Goal: Information Seeking & Learning: Learn about a topic

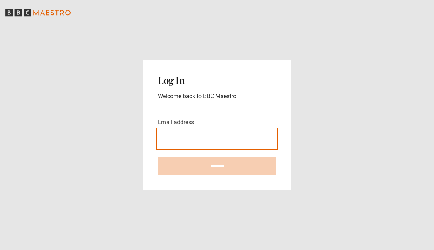
type input "**********"
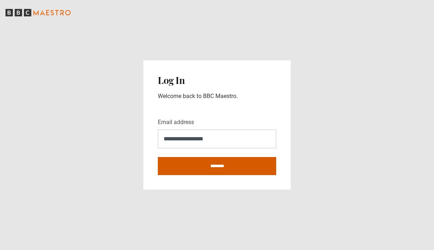
click at [207, 167] on input "********" at bounding box center [217, 166] width 118 height 18
type input "**********"
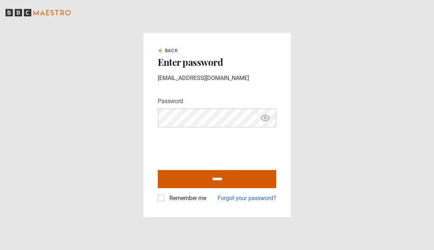
click at [210, 176] on input "******" at bounding box center [217, 179] width 118 height 18
type input "**********"
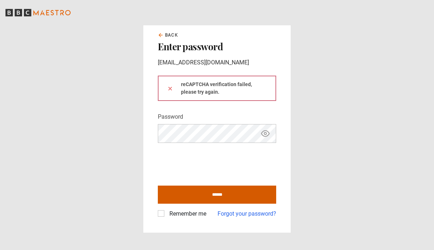
click at [210, 194] on input "******" at bounding box center [217, 195] width 118 height 18
type input "**********"
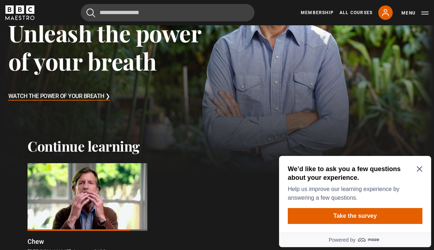
click at [419, 172] on icon "Close Maze Prompt" at bounding box center [420, 169] width 6 height 6
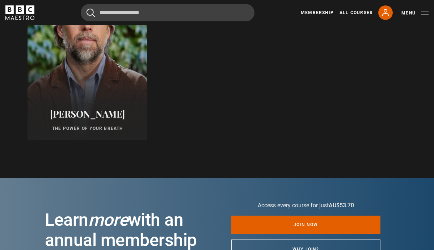
scroll to position [439, 0]
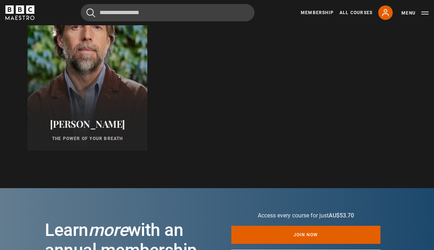
click at [131, 135] on p "The Power of Your Breath" at bounding box center [87, 138] width 102 height 7
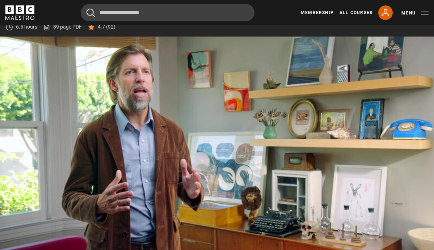
scroll to position [281, 0]
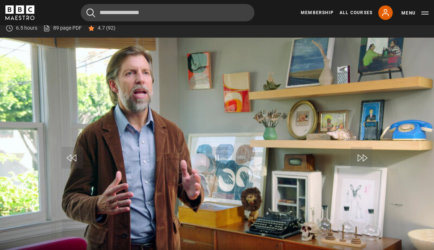
click at [76, 159] on span "Video Player" at bounding box center [73, 158] width 22 height 22
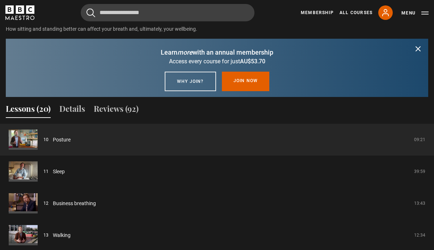
scroll to position [574, 0]
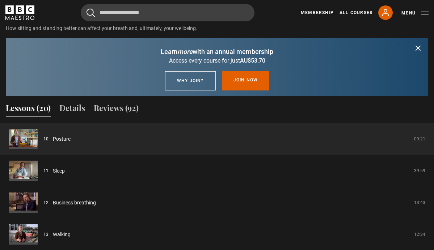
click at [42, 110] on button "Lessons (20)" at bounding box center [28, 109] width 45 height 15
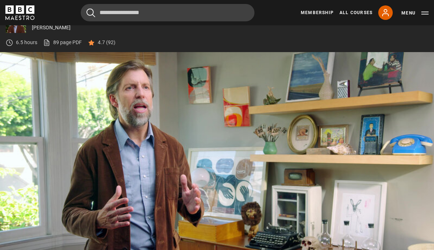
scroll to position [267, 0]
click at [61, 41] on link "89 page PDF (opens in new tab)" at bounding box center [62, 43] width 39 height 8
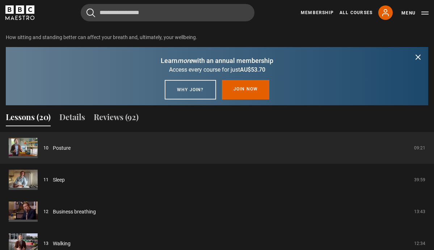
scroll to position [566, 0]
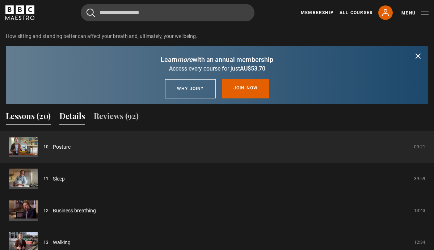
click at [70, 118] on button "Details" at bounding box center [72, 117] width 26 height 15
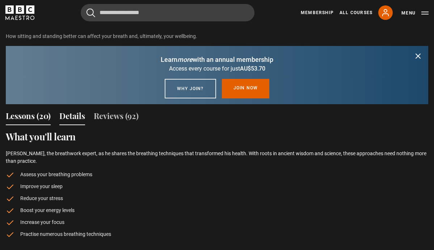
click at [25, 116] on button "Lessons (20)" at bounding box center [28, 117] width 45 height 15
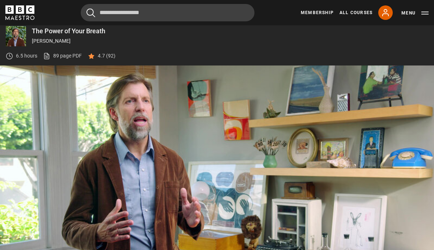
scroll to position [253, 0]
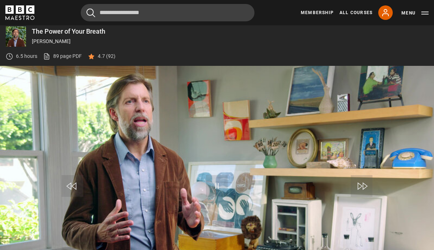
click at [21, 58] on p "6.5 hours" at bounding box center [26, 56] width 21 height 8
click at [48, 60] on div "6.5 hours 89 page PDF (opens in new tab) 4.7 (92)" at bounding box center [61, 56] width 110 height 19
click at [424, 14] on button "Menu" at bounding box center [414, 12] width 27 height 7
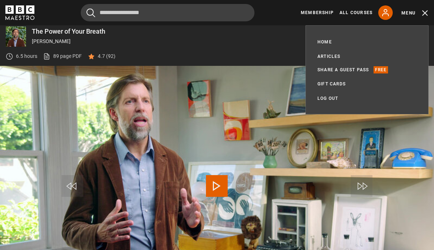
click at [409, 13] on button "Menu" at bounding box center [414, 12] width 27 height 7
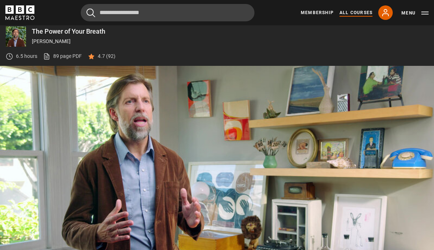
click at [352, 13] on link "All Courses" at bounding box center [355, 12] width 33 height 7
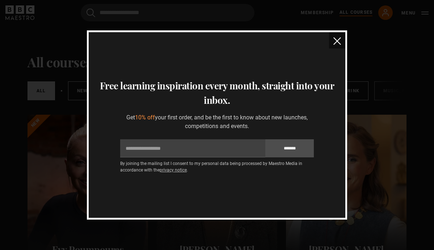
click at [337, 41] on img "close" at bounding box center [337, 41] width 8 height 8
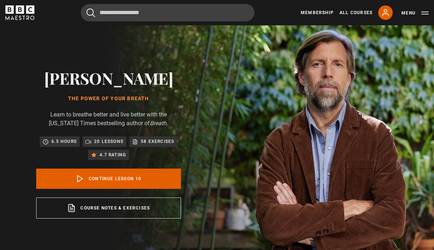
click at [101, 143] on p "20 lessons" at bounding box center [108, 141] width 29 height 7
click at [90, 140] on icon at bounding box center [88, 142] width 6 height 6
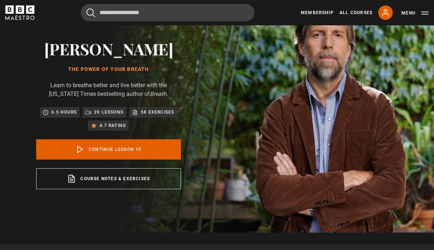
scroll to position [23, 0]
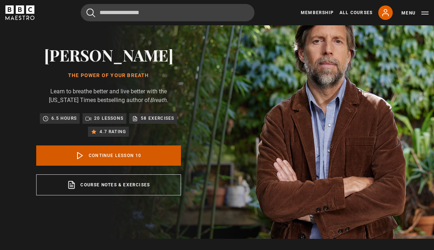
click at [112, 157] on link "Continue lesson 10" at bounding box center [108, 155] width 145 height 20
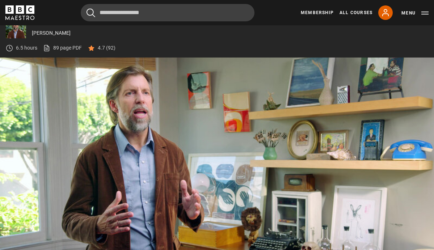
scroll to position [312, 0]
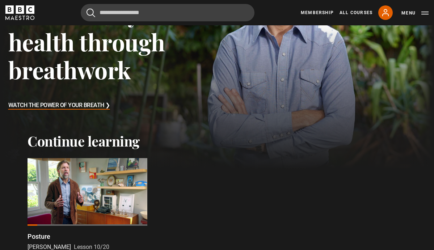
scroll to position [98, 0]
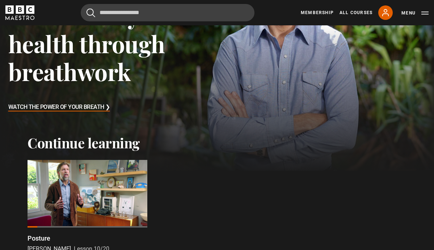
click at [46, 104] on h3 "Watch The Power of Your Breath ❯" at bounding box center [59, 107] width 102 height 11
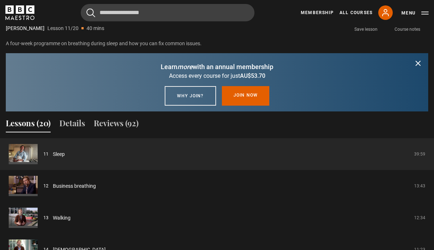
scroll to position [560, 0]
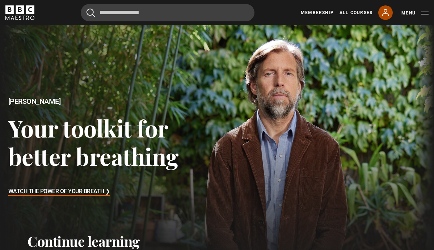
click at [386, 16] on icon at bounding box center [385, 12] width 9 height 9
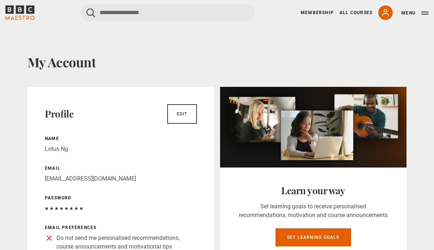
click at [408, 12] on button "Menu" at bounding box center [414, 12] width 27 height 7
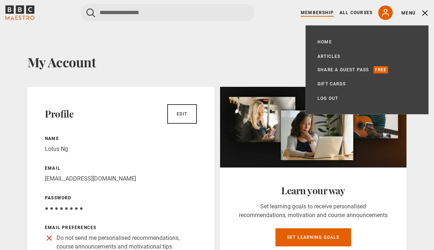
click at [319, 14] on link "Membership" at bounding box center [317, 12] width 33 height 7
click at [355, 11] on link "All Courses" at bounding box center [355, 12] width 33 height 7
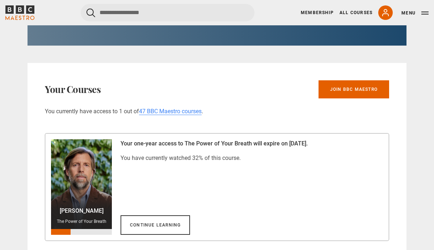
scroll to position [362, 0]
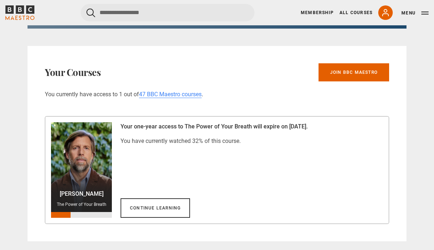
click at [107, 157] on div at bounding box center [81, 167] width 61 height 90
click at [109, 144] on div at bounding box center [81, 167] width 61 height 90
click at [143, 210] on link "Continue learning" at bounding box center [155, 208] width 69 height 20
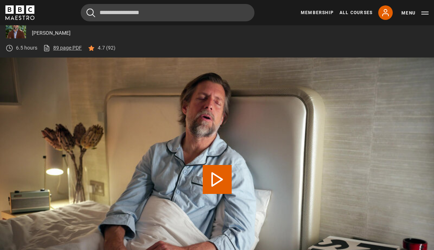
click at [70, 47] on link "89 page PDF (opens in new tab)" at bounding box center [62, 48] width 39 height 8
click at [70, 46] on link "89 page PDF (opens in new tab)" at bounding box center [62, 48] width 39 height 8
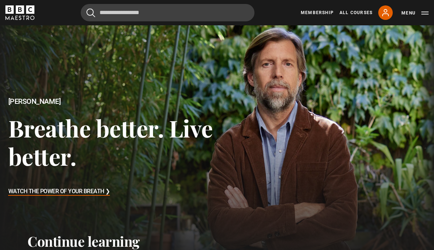
click at [97, 191] on h3 "Watch The Power of Your Breath ❯" at bounding box center [59, 191] width 102 height 11
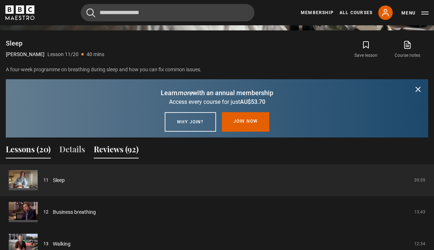
scroll to position [533, 0]
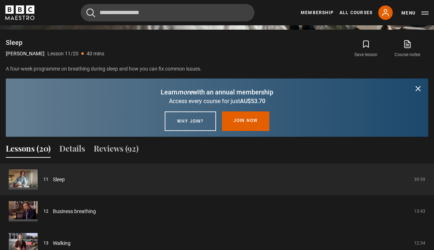
click at [42, 148] on button "Lessons (20)" at bounding box center [28, 150] width 45 height 15
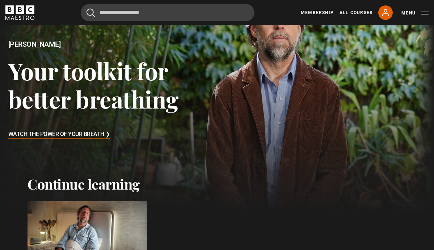
scroll to position [46, 0]
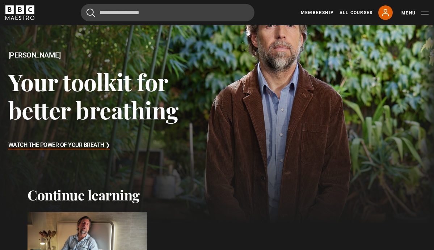
click at [83, 144] on h3 "Watch The Power of Your Breath ❯" at bounding box center [59, 145] width 102 height 11
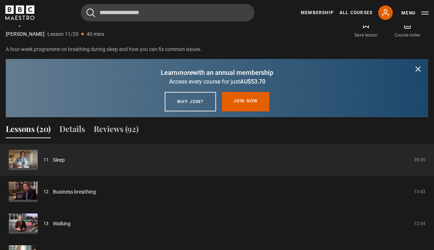
scroll to position [558, 0]
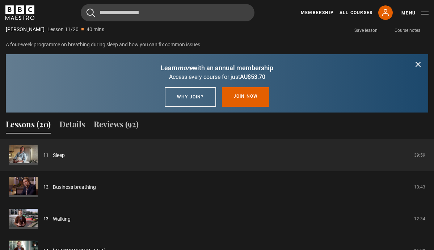
click at [67, 30] on p "Lesson 11/20" at bounding box center [62, 30] width 31 height 8
click at [59, 26] on p "Lesson 11/20" at bounding box center [62, 30] width 31 height 8
click at [406, 13] on button "Menu" at bounding box center [414, 12] width 27 height 7
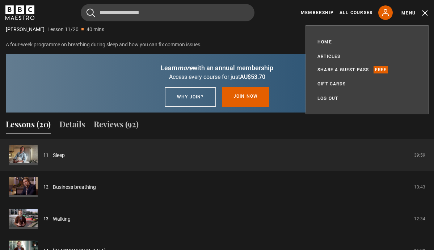
click at [283, 30] on div "Save lesson Course notes opens in new tab" at bounding box center [328, 24] width 201 height 21
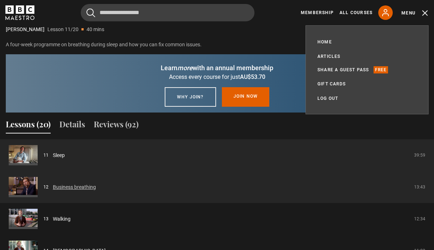
click at [96, 191] on link "Business breathing" at bounding box center [74, 187] width 43 height 8
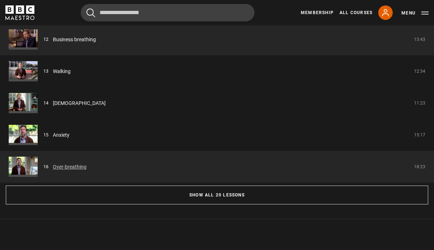
scroll to position [673, 0]
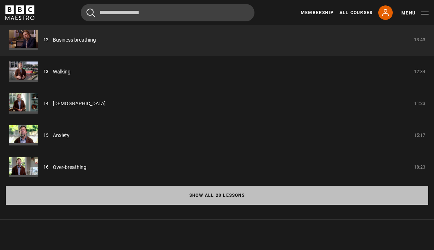
click at [213, 194] on button "Show all 20 lessons" at bounding box center [217, 195] width 422 height 19
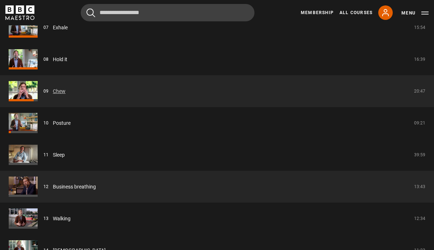
scroll to position [908, 0]
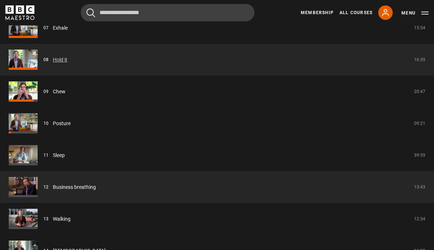
click at [67, 56] on link "Hold it" at bounding box center [60, 60] width 14 height 8
click at [67, 58] on link "Hold it" at bounding box center [60, 60] width 14 height 8
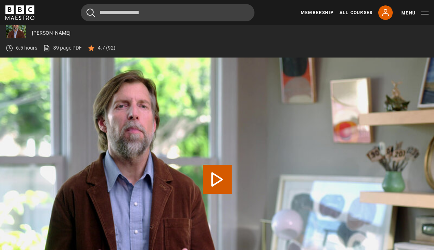
scroll to position [261, 0]
click at [226, 179] on button "Play Lesson Hold it" at bounding box center [217, 179] width 29 height 29
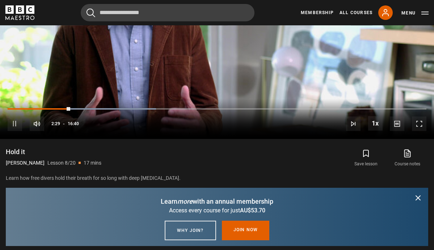
scroll to position [424, 0]
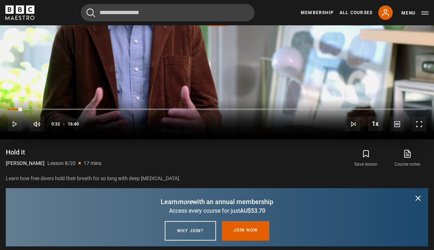
drag, startPoint x: 69, startPoint y: 107, endPoint x: 21, endPoint y: 110, distance: 48.2
click at [21, 110] on div "10s Skip Back 10 seconds Play 10s Skip Forward 10 seconds Loaded : 0.00% 00:50 …" at bounding box center [217, 119] width 434 height 40
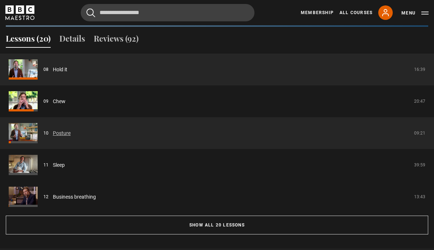
scroll to position [657, 0]
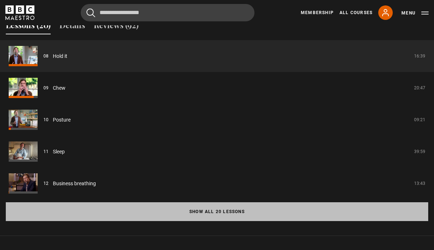
click at [160, 212] on button "Show all 20 lessons" at bounding box center [217, 211] width 422 height 19
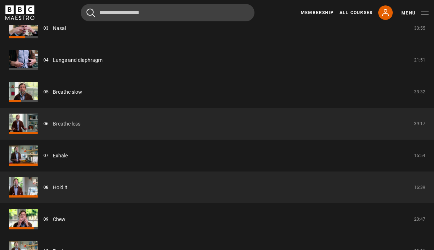
scroll to position [782, 0]
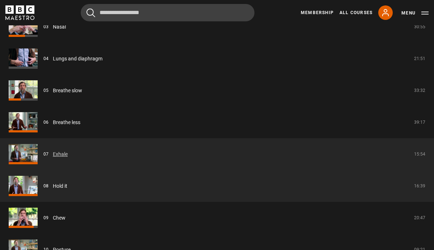
click at [68, 155] on link "Exhale" at bounding box center [60, 155] width 15 height 8
click at [58, 152] on link "Exhale" at bounding box center [60, 155] width 15 height 8
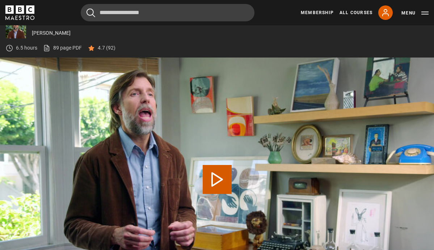
scroll to position [261, 0]
click at [220, 183] on button "Play Lesson Exhale" at bounding box center [217, 179] width 29 height 29
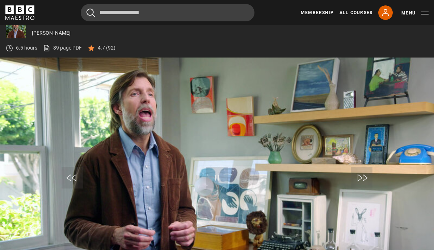
click at [220, 183] on span "Video Player" at bounding box center [217, 178] width 22 height 22
click at [216, 176] on span "Video Player" at bounding box center [217, 178] width 22 height 22
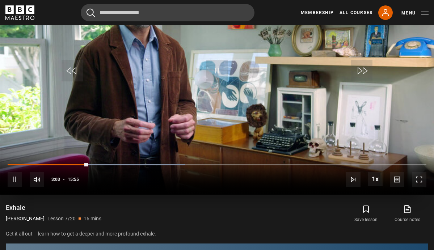
scroll to position [370, 0]
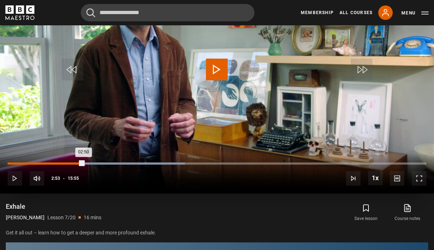
drag, startPoint x: 86, startPoint y: 163, endPoint x: 82, endPoint y: 163, distance: 4.0
click at [82, 163] on div "02:50" at bounding box center [46, 164] width 76 height 2
drag, startPoint x: 82, startPoint y: 163, endPoint x: 77, endPoint y: 161, distance: 5.7
click at [77, 163] on div "02:41" at bounding box center [45, 164] width 75 height 2
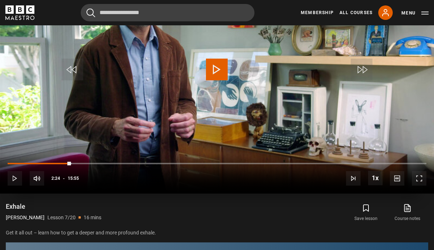
drag, startPoint x: 77, startPoint y: 161, endPoint x: 71, endPoint y: 160, distance: 6.2
click at [71, 160] on div "10s Skip Back 10 seconds Play 10s Skip Forward 10 seconds Loaded : 15.24% 02:29…" at bounding box center [217, 173] width 434 height 40
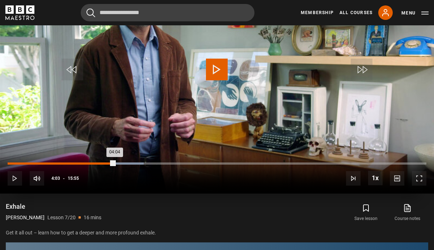
click at [114, 163] on div "04:04" at bounding box center [61, 164] width 107 height 2
drag, startPoint x: 114, startPoint y: 161, endPoint x: 109, endPoint y: 161, distance: 5.8
click at [109, 163] on div "04:03" at bounding box center [61, 164] width 107 height 2
drag, startPoint x: 151, startPoint y: 163, endPoint x: 176, endPoint y: 163, distance: 25.0
click at [174, 163] on div "06:20" at bounding box center [91, 164] width 167 height 2
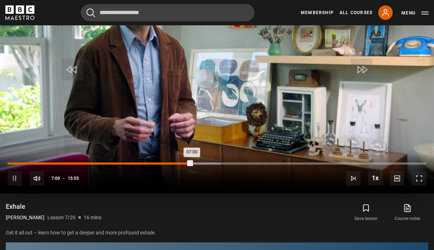
drag, startPoint x: 189, startPoint y: 160, endPoint x: 196, endPoint y: 162, distance: 7.5
click at [196, 162] on div "10s Skip Back 10 seconds Pause 10s Skip Forward 10 seconds Loaded : 50.76% 07:1…" at bounding box center [217, 173] width 434 height 40
drag, startPoint x: 193, startPoint y: 163, endPoint x: 201, endPoint y: 163, distance: 8.7
click at [201, 163] on div "07:21" at bounding box center [104, 164] width 193 height 2
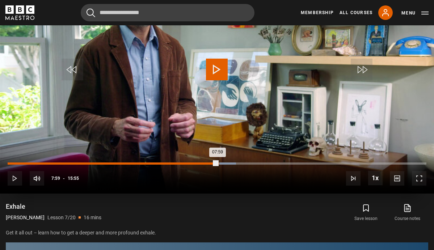
drag, startPoint x: 201, startPoint y: 163, endPoint x: 218, endPoint y: 164, distance: 16.7
click at [218, 164] on div "07:59" at bounding box center [113, 164] width 210 height 2
drag, startPoint x: 218, startPoint y: 164, endPoint x: 227, endPoint y: 164, distance: 9.4
click at [227, 164] on div "08:20" at bounding box center [117, 164] width 219 height 2
drag, startPoint x: 231, startPoint y: 163, endPoint x: 245, endPoint y: 163, distance: 14.5
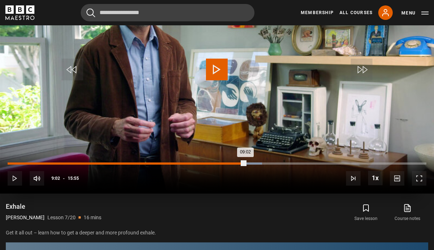
click at [245, 163] on div "09:02" at bounding box center [127, 164] width 238 height 2
drag, startPoint x: 245, startPoint y: 163, endPoint x: 241, endPoint y: 162, distance: 4.0
click at [241, 163] on div "08:55" at bounding box center [125, 164] width 235 height 2
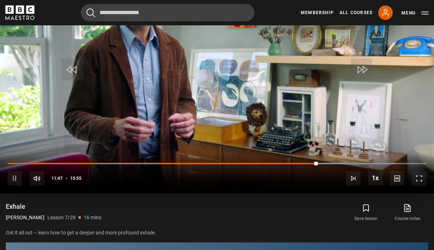
drag, startPoint x: 315, startPoint y: 160, endPoint x: 311, endPoint y: 160, distance: 4.8
click at [311, 160] on div "10s Skip Back 10 seconds Pause 10s Skip Forward 10 seconds Loaded : 92.63% 08:5…" at bounding box center [217, 173] width 434 height 40
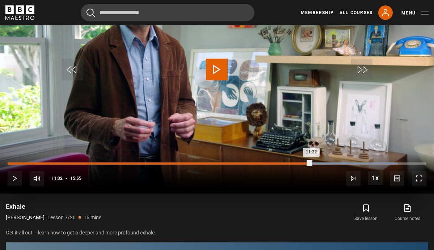
click at [311, 163] on div "11:32" at bounding box center [160, 164] width 304 height 2
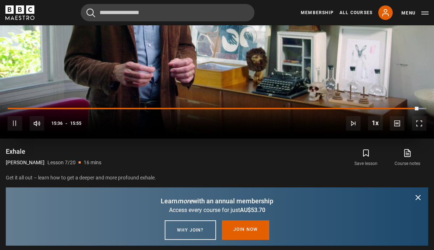
scroll to position [425, 0]
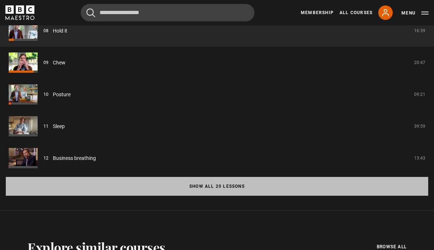
scroll to position [682, 0]
click at [277, 182] on button "Show all 20 lessons" at bounding box center [217, 186] width 422 height 19
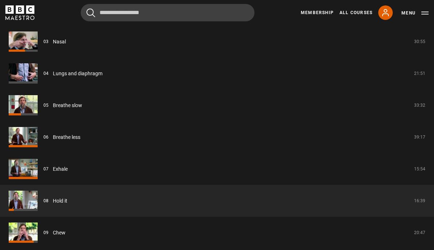
scroll to position [768, 0]
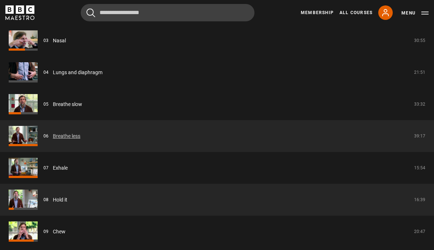
click at [80, 136] on link "Breathe less" at bounding box center [67, 136] width 28 height 8
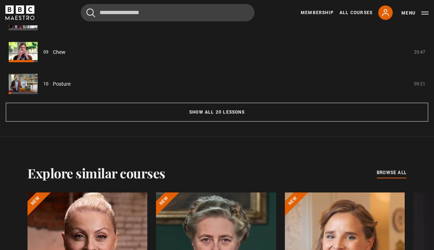
scroll to position [755, 0]
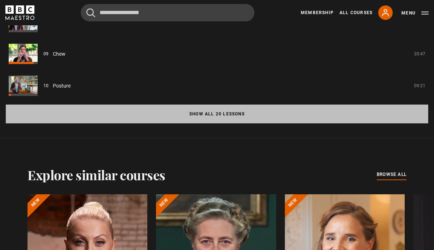
click at [136, 117] on button "Show all 20 lessons" at bounding box center [217, 114] width 422 height 19
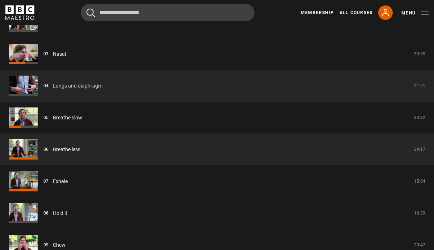
click at [99, 85] on link "Lungs and diaphragm" at bounding box center [78, 86] width 50 height 8
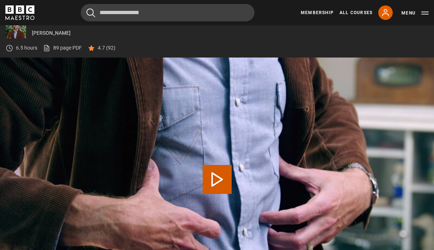
click at [229, 183] on button "Play Lesson Lungs and diaphragm" at bounding box center [217, 179] width 29 height 29
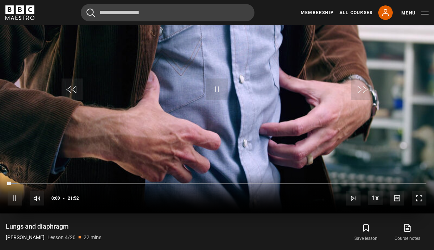
scroll to position [350, 0]
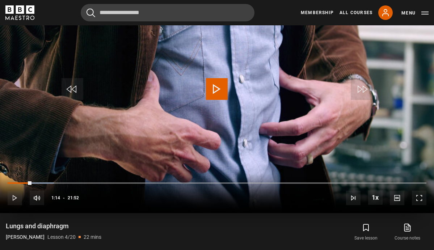
drag, startPoint x: 25, startPoint y: 181, endPoint x: 32, endPoint y: 181, distance: 6.5
click at [32, 181] on div "10s Skip Back 10 seconds Play 10s Skip Forward 10 seconds Loaded : 11.11% 00:56…" at bounding box center [217, 193] width 434 height 40
drag, startPoint x: 109, startPoint y: 180, endPoint x: 118, endPoint y: 181, distance: 8.7
click at [118, 181] on div "10s Skip Back 10 seconds Pause 10s Skip Forward 10 seconds Loaded : 32.76% 05:1…" at bounding box center [217, 193] width 434 height 40
drag, startPoint x: 109, startPoint y: 183, endPoint x: 119, endPoint y: 183, distance: 10.1
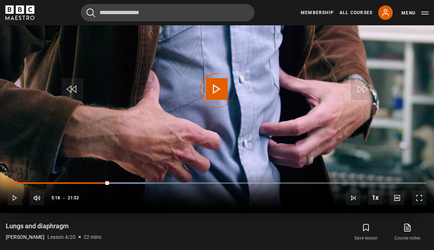
click at [119, 183] on div "10s Skip Back 10 seconds Play 10s Skip Forward 10 seconds Loaded : 33.13% 05:43…" at bounding box center [217, 193] width 434 height 40
drag, startPoint x: 186, startPoint y: 181, endPoint x: 191, endPoint y: 181, distance: 5.8
click at [191, 181] on div "10s Skip Back 10 seconds Play 10s Skip Forward 10 seconds Loaded : 53.33% 09:19…" at bounding box center [217, 193] width 434 height 40
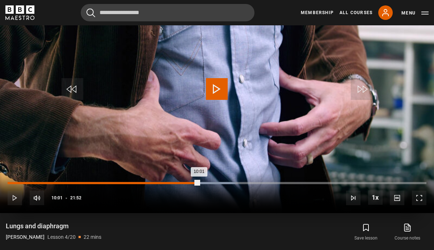
drag, startPoint x: 193, startPoint y: 181, endPoint x: 199, endPoint y: 181, distance: 6.2
click at [199, 182] on div "10:01" at bounding box center [103, 183] width 191 height 2
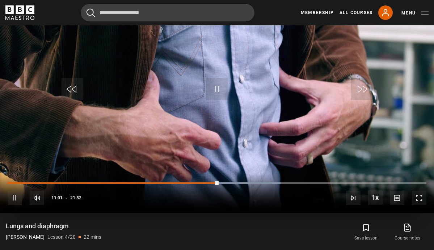
drag, startPoint x: 217, startPoint y: 180, endPoint x: 225, endPoint y: 180, distance: 8.7
click at [225, 180] on div "10s Skip Back 10 seconds Pause 10s Skip Forward 10 seconds Loaded : 65.15% 10:4…" at bounding box center [217, 193] width 434 height 40
drag, startPoint x: 218, startPoint y: 182, endPoint x: 235, endPoint y: 180, distance: 17.1
click at [235, 180] on div "10s Skip Back 10 seconds Play 10s Skip Forward 10 seconds Loaded : 66.68% 11:46…" at bounding box center [217, 193] width 434 height 40
drag, startPoint x: 253, startPoint y: 181, endPoint x: 269, endPoint y: 181, distance: 15.6
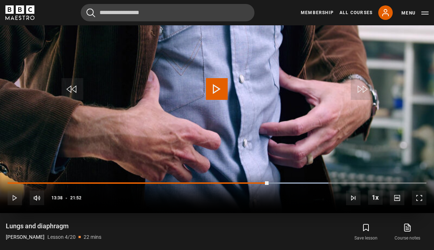
click at [269, 181] on div "10s Skip Back 10 seconds Play 10s Skip Forward 10 seconds Loaded : 76.59% 12:53…" at bounding box center [217, 193] width 434 height 40
click at [269, 182] on div "13:38" at bounding box center [139, 182] width 262 height 1
drag, startPoint x: 269, startPoint y: 181, endPoint x: 258, endPoint y: 180, distance: 10.9
click at [258, 180] on div "10s Skip Back 10 seconds Play 10s Skip Forward 10 seconds Loaded : 77.34% 13:26…" at bounding box center [217, 193] width 434 height 40
drag, startPoint x: 258, startPoint y: 180, endPoint x: 248, endPoint y: 180, distance: 9.8
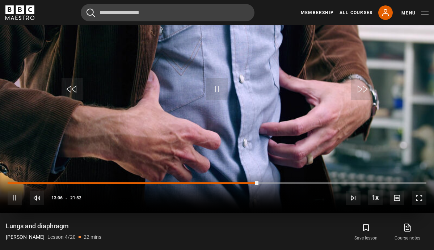
click at [248, 180] on div "10s Skip Back 10 seconds Pause 10s Skip Forward 10 seconds Loaded : 59.83% 13:2…" at bounding box center [217, 193] width 434 height 40
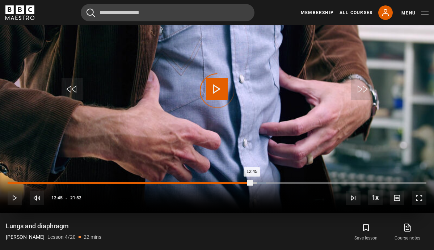
drag, startPoint x: 258, startPoint y: 182, endPoint x: 250, endPoint y: 181, distance: 8.0
click at [250, 182] on div "12:45" at bounding box center [130, 183] width 244 height 2
click at [267, 182] on div "13:34" at bounding box center [138, 183] width 260 height 2
drag, startPoint x: 267, startPoint y: 181, endPoint x: 272, endPoint y: 182, distance: 4.4
click at [271, 182] on div "13:47" at bounding box center [140, 183] width 264 height 2
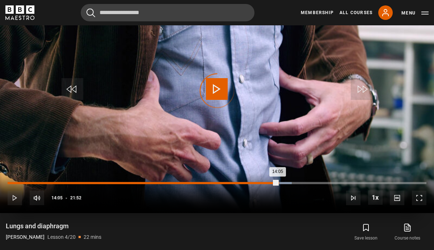
click at [278, 182] on div "14:05" at bounding box center [143, 183] width 270 height 2
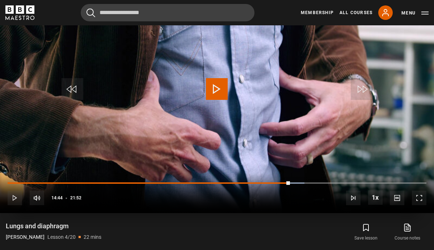
drag, startPoint x: 284, startPoint y: 180, endPoint x: 290, endPoint y: 180, distance: 6.2
click at [290, 180] on div "10s Skip Back 10 seconds Play 10s Skip Forward 10 seconds Loaded : 70.88% 14:29…" at bounding box center [217, 193] width 434 height 40
drag, startPoint x: 291, startPoint y: 180, endPoint x: 295, endPoint y: 180, distance: 4.0
click at [295, 180] on div "10s Skip Back 10 seconds Play 10s Skip Forward 10 seconds Loaded : 71.29% 14:49…" at bounding box center [217, 193] width 434 height 40
drag, startPoint x: 295, startPoint y: 180, endPoint x: 301, endPoint y: 180, distance: 6.9
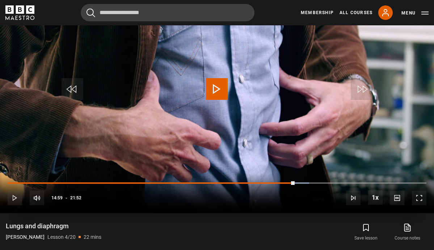
click at [301, 180] on div "10s Skip Back 10 seconds Play 10s Skip Forward 10 seconds Loaded : 72.02% 14:49…" at bounding box center [217, 193] width 434 height 40
drag, startPoint x: 302, startPoint y: 181, endPoint x: 313, endPoint y: 184, distance: 11.9
click at [313, 184] on div "10s Skip Back 10 seconds Play 10s Skip Forward 10 seconds Loaded : 69.89% 15:21…" at bounding box center [217, 193] width 434 height 40
drag, startPoint x: 352, startPoint y: 182, endPoint x: 369, endPoint y: 183, distance: 17.1
click at [369, 183] on div "10s Skip Back 10 seconds Play 10s Skip Forward 10 seconds Loaded : 85.74% 18:36…" at bounding box center [217, 193] width 434 height 40
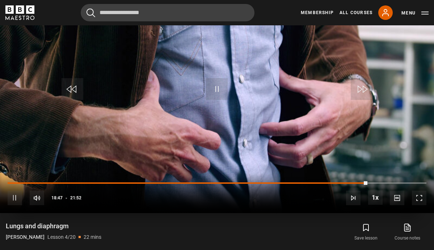
click at [15, 196] on span "Video Player" at bounding box center [15, 198] width 14 height 14
click at [219, 89] on span "Video Player" at bounding box center [217, 89] width 22 height 22
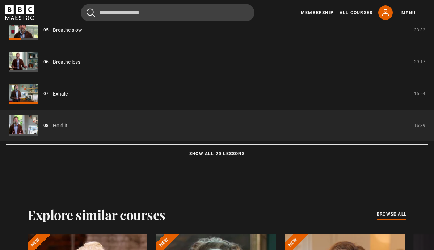
scroll to position [720, 0]
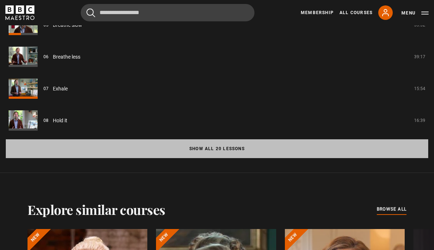
click at [51, 143] on button "Show all 20 lessons" at bounding box center [217, 148] width 422 height 19
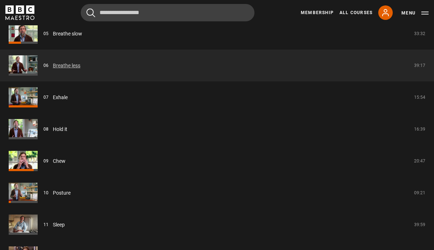
scroll to position [840, 0]
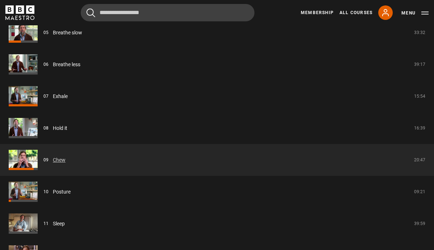
click at [54, 160] on link "Chew" at bounding box center [59, 160] width 13 height 8
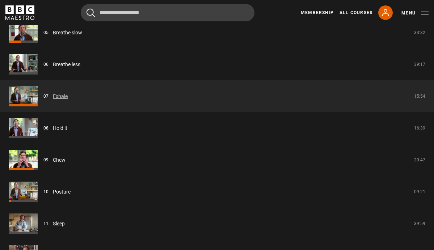
click at [60, 93] on link "Exhale" at bounding box center [60, 97] width 15 height 8
click at [60, 156] on link "Chew" at bounding box center [59, 160] width 13 height 8
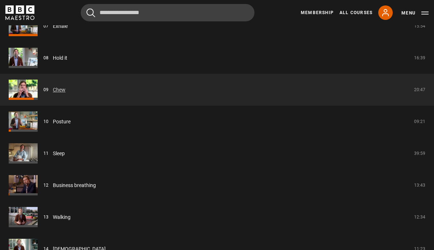
click at [59, 90] on link "Chew" at bounding box center [59, 90] width 13 height 8
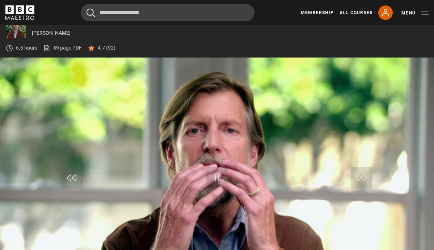
click at [218, 177] on span "Video Player" at bounding box center [217, 178] width 22 height 22
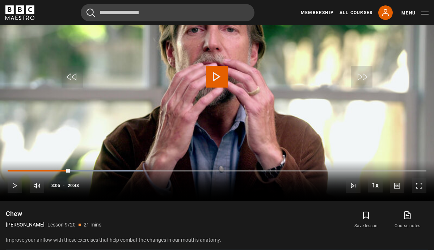
scroll to position [332, 0]
